Goal: Obtain resource: Download file/media

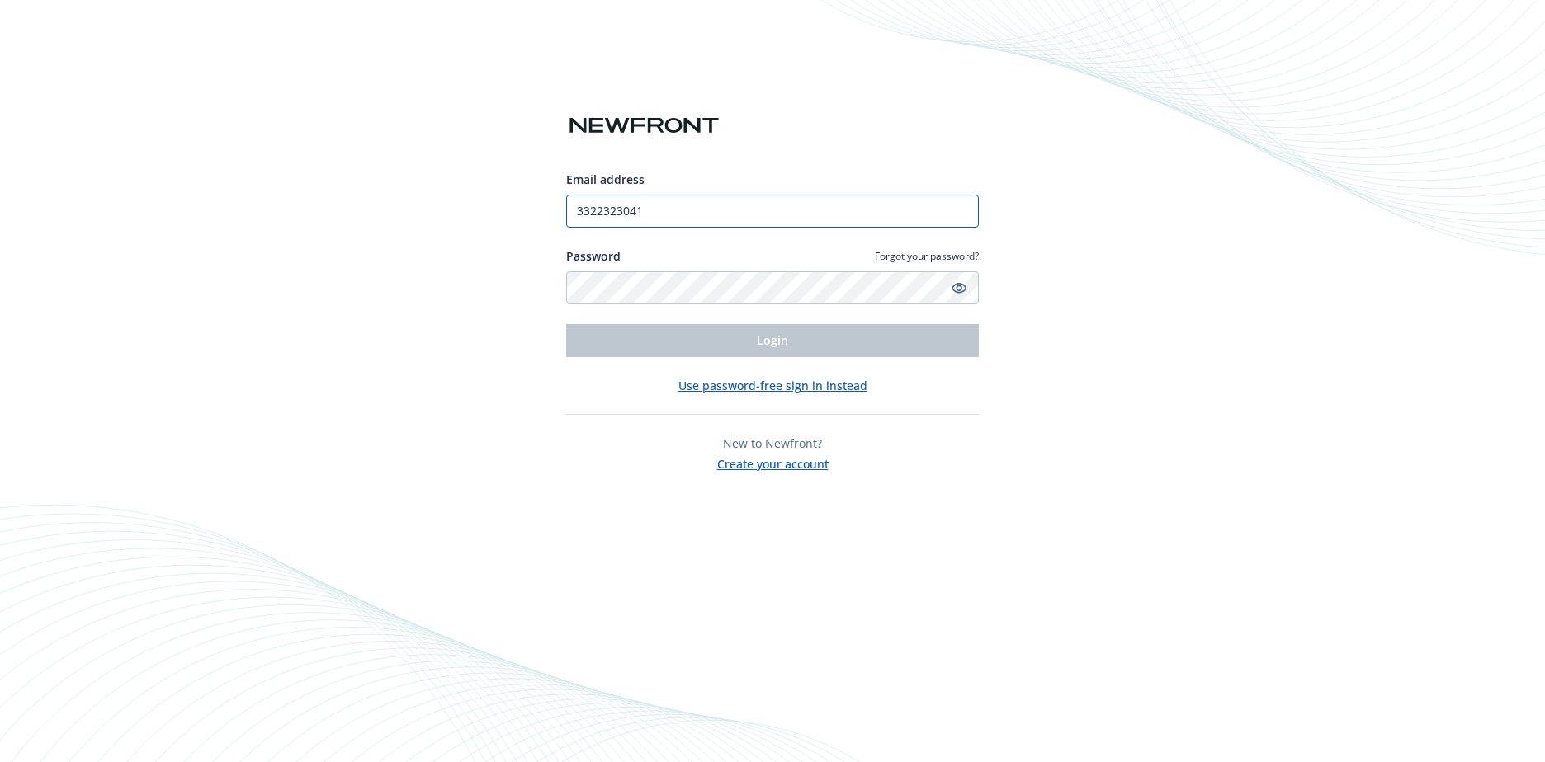
click at [519, 201] on div "Email address 3322323041 Password Forgot your password? Login Use password-free…" at bounding box center [772, 381] width 1545 height 762
type input "[PERSON_NAME][EMAIL_ADDRESS][PERSON_NAME][DOMAIN_NAME]"
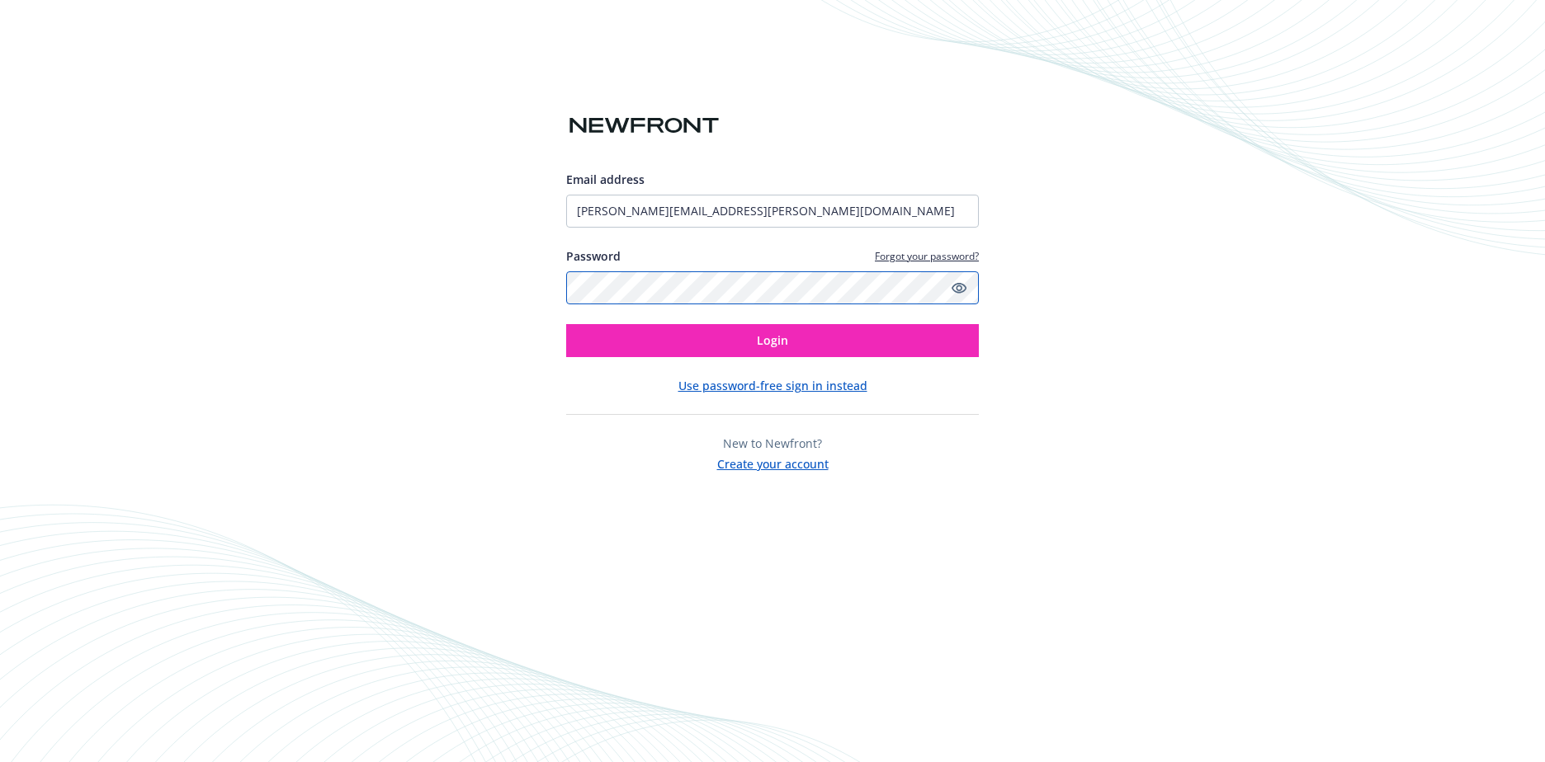
click at [540, 274] on div "Email address [PERSON_NAME][EMAIL_ADDRESS][PERSON_NAME][DOMAIN_NAME] Password F…" at bounding box center [772, 381] width 1545 height 762
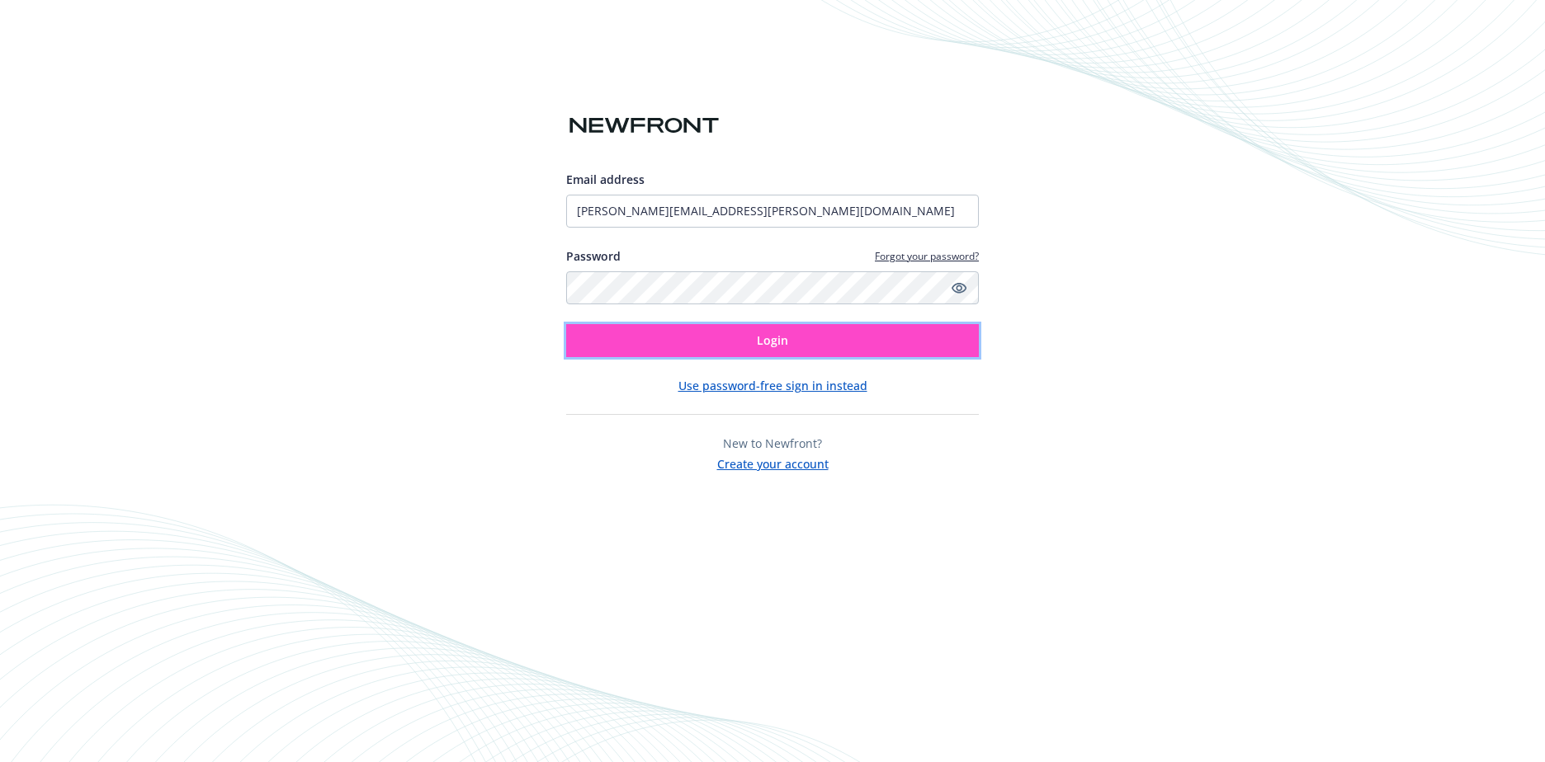
click at [582, 337] on button "Login" at bounding box center [772, 340] width 413 height 33
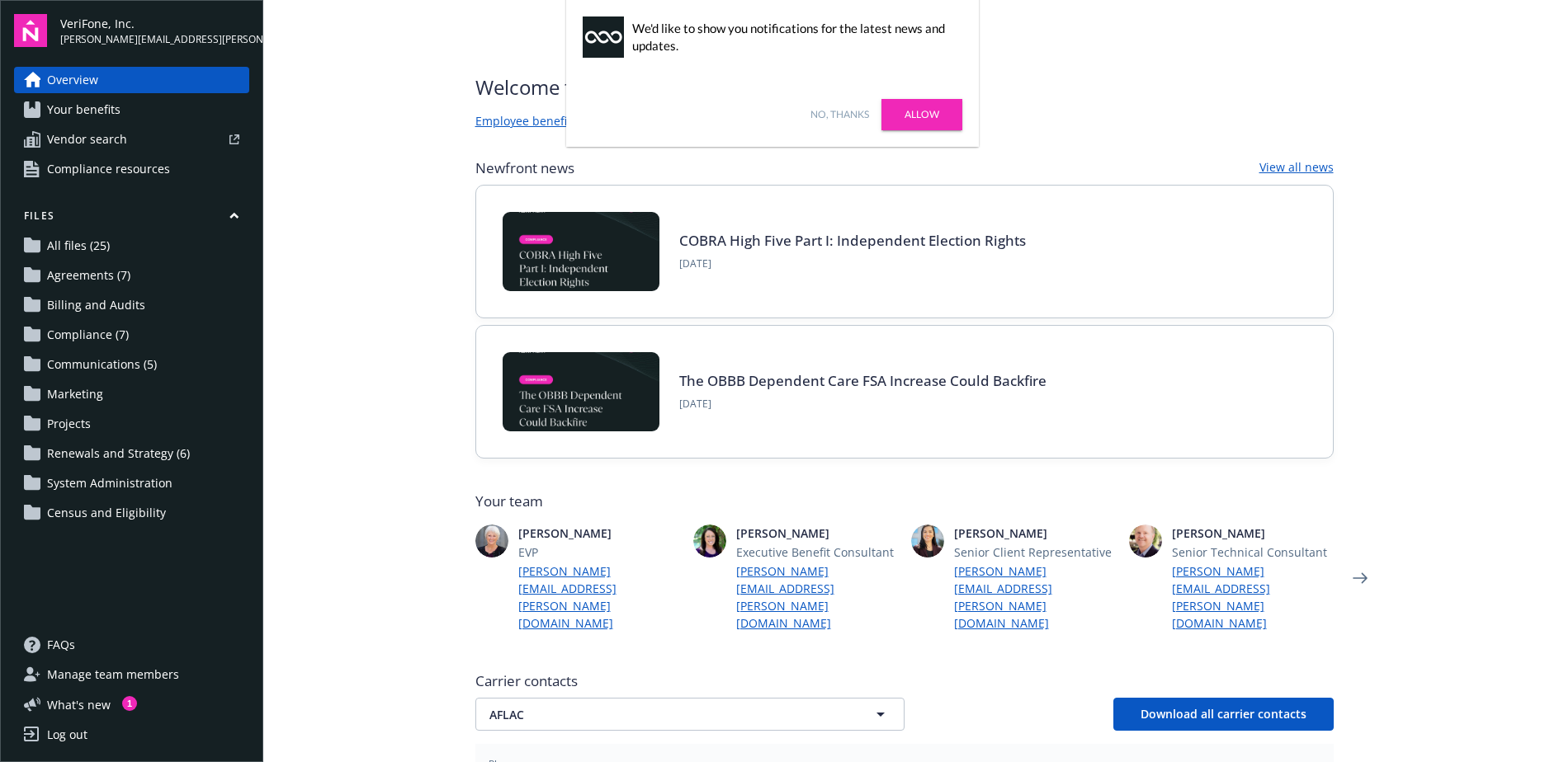
click at [97, 246] on span "All files (25)" at bounding box center [78, 246] width 63 height 26
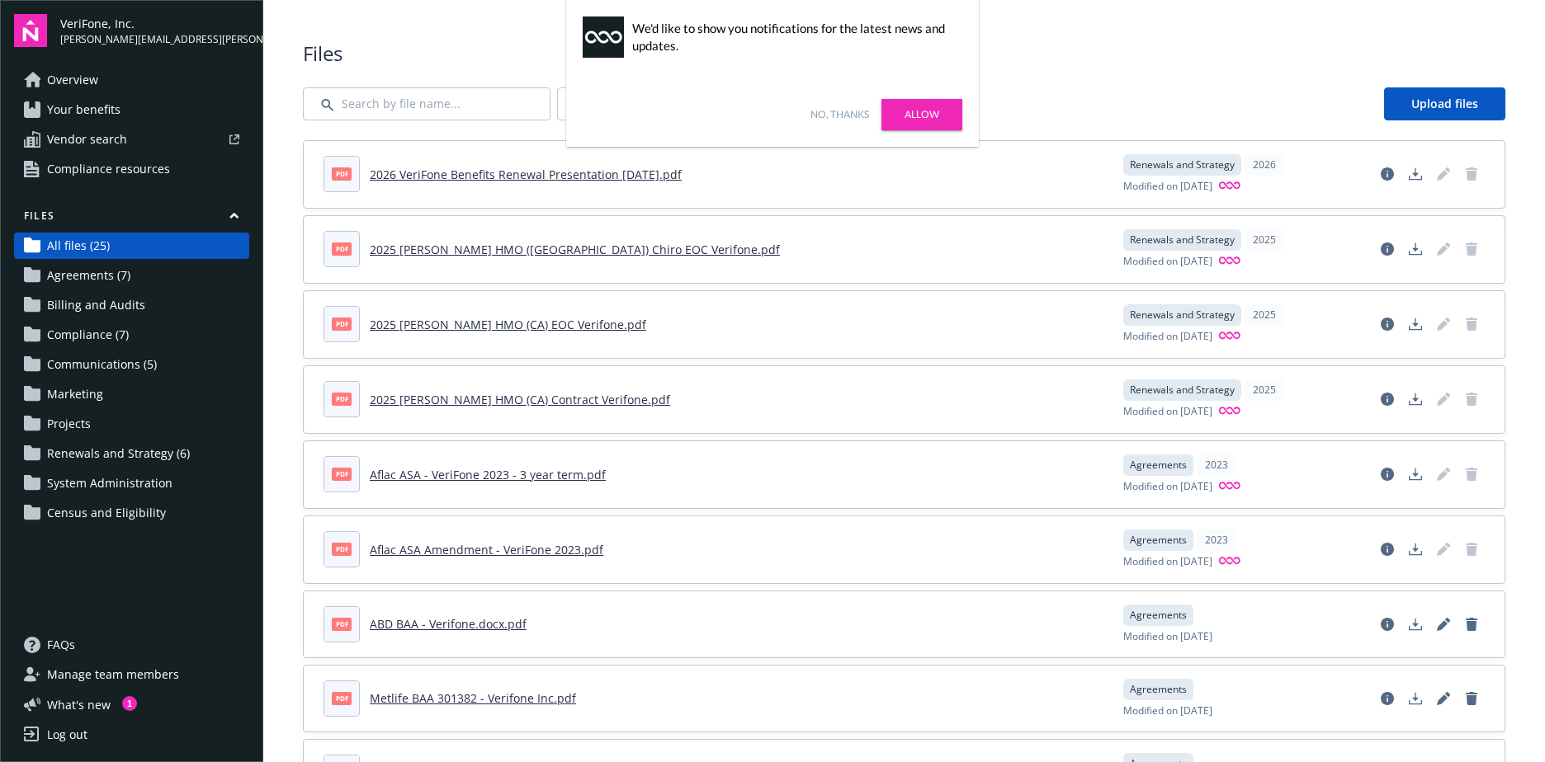
click at [498, 176] on link "2026 VeriFone Benefits Renewal Presentation 8.19.2026.pdf" at bounding box center [526, 175] width 312 height 16
